Goal: Find specific page/section: Find specific page/section

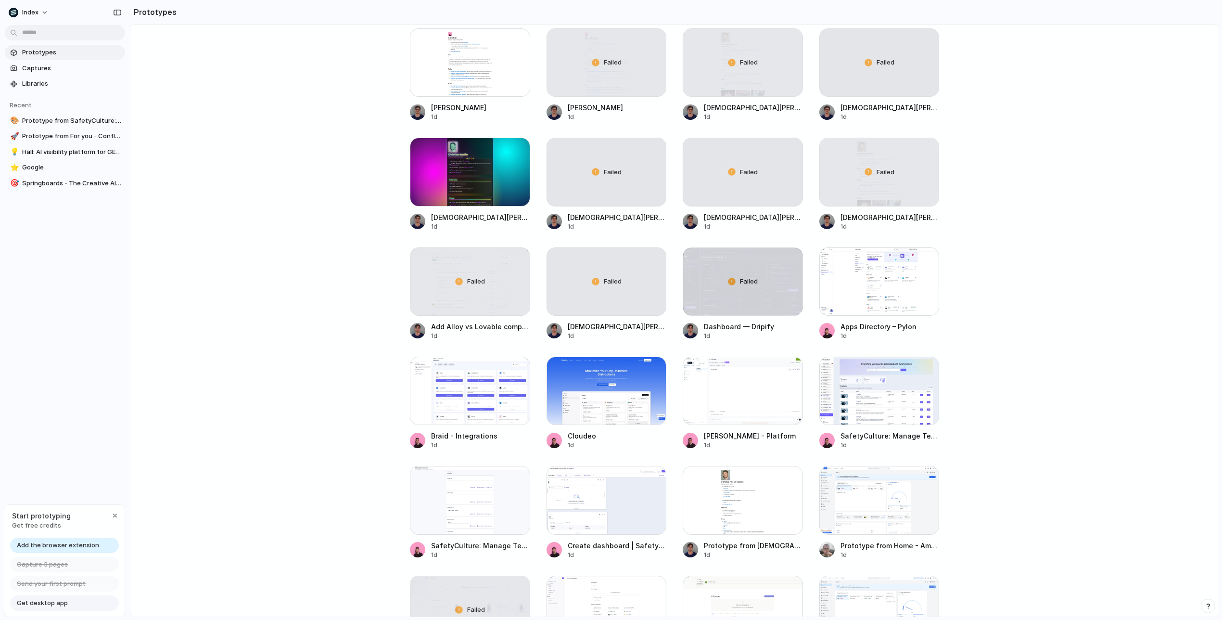
scroll to position [1083, 0]
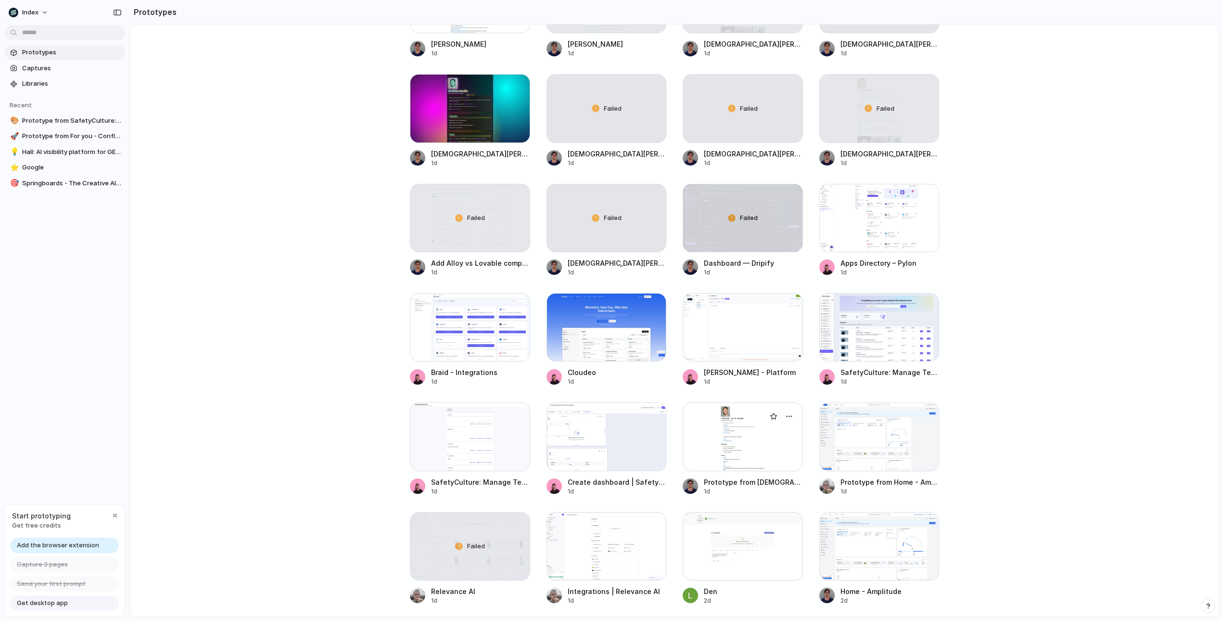
click at [737, 431] on div at bounding box center [743, 436] width 120 height 68
